Goal: Information Seeking & Learning: Learn about a topic

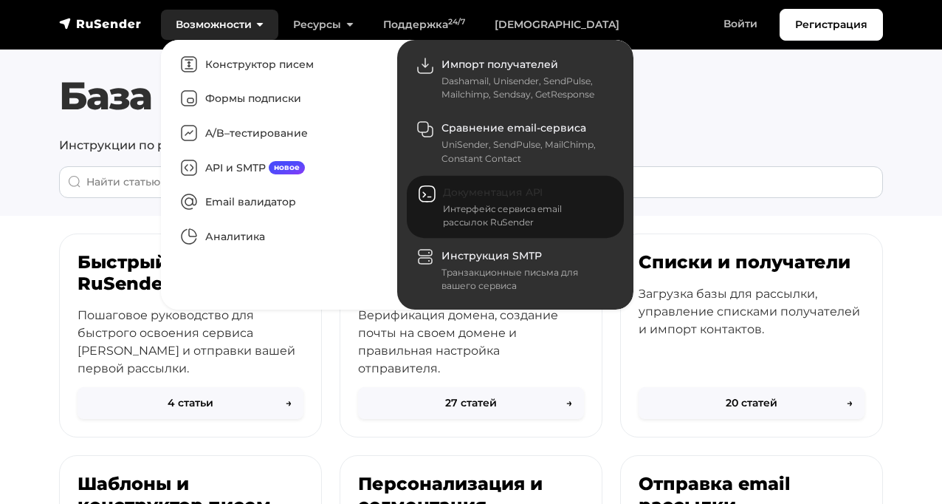
click at [488, 219] on div "Интерфейс сервиса email рассылок RuSender" at bounding box center [524, 215] width 163 height 27
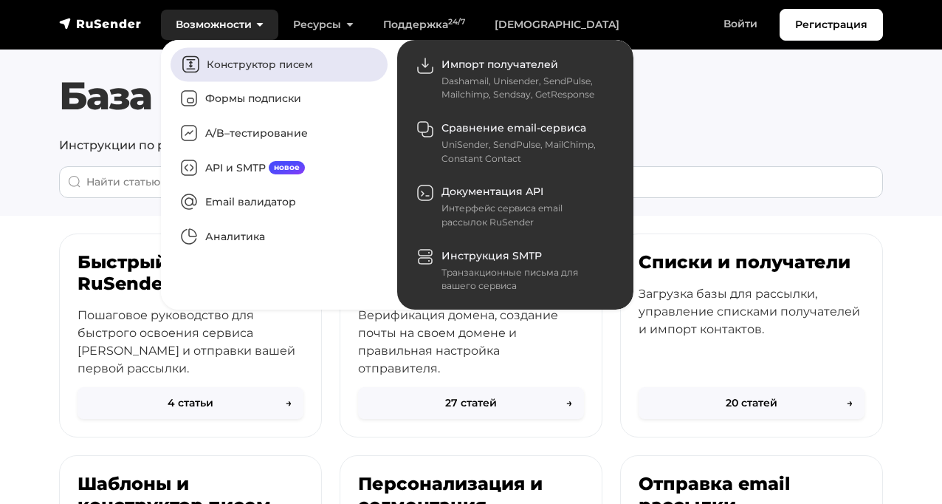
click at [240, 64] on link "Конструктор писем" at bounding box center [279, 64] width 217 height 34
